Goal: Task Accomplishment & Management: Manage account settings

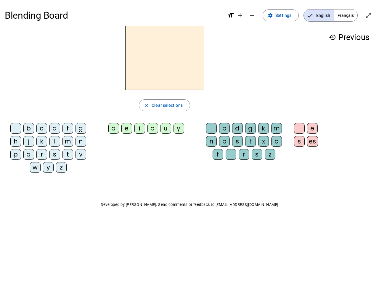
click at [240, 15] on mat-icon "add" at bounding box center [240, 15] width 7 height 7
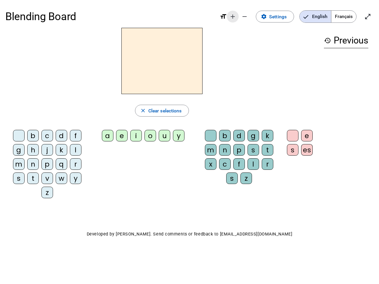
click at [252, 15] on div "Blending Board format_size add remove settings Settings English Français open_i…" at bounding box center [189, 16] width 368 height 23
click at [281, 15] on span "Settings" at bounding box center [277, 17] width 17 height 8
click at [319, 15] on span "English" at bounding box center [315, 17] width 31 height 12
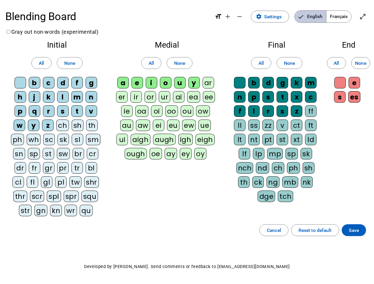
click at [319, 15] on span "English" at bounding box center [310, 17] width 31 height 12
click at [346, 15] on span "Français" at bounding box center [338, 17] width 25 height 12
click at [346, 15] on span "Français" at bounding box center [334, 17] width 34 height 12
click at [368, 15] on span "Enter full screen" at bounding box center [363, 16] width 14 height 14
click at [164, 105] on letter-bubble "oi" at bounding box center [158, 112] width 14 height 14
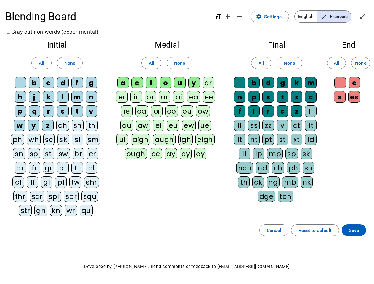
click at [17, 130] on div "w" at bounding box center [20, 126] width 12 height 12
